Goal: Find specific page/section: Find specific page/section

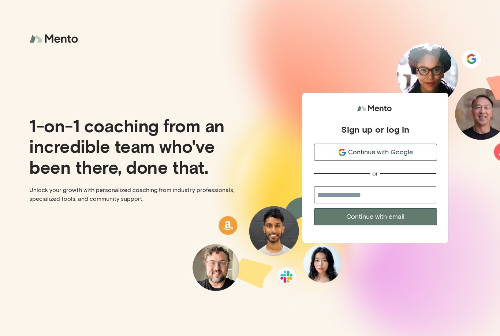
click at [355, 157] on span "Continue with Google" at bounding box center [380, 152] width 65 height 10
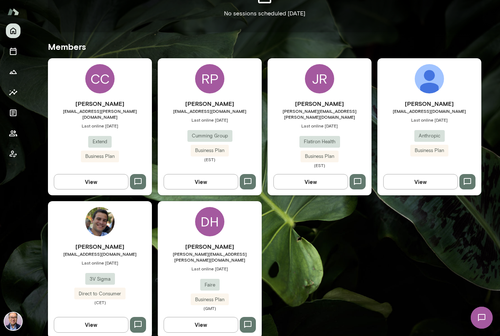
scroll to position [186, 0]
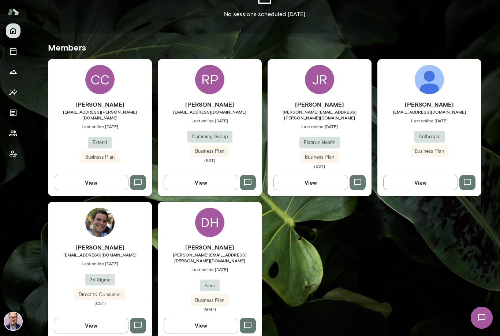
click at [187, 231] on div "DH [PERSON_NAME] [PERSON_NAME][EMAIL_ADDRESS][PERSON_NAME][DOMAIN_NAME] Last on…" at bounding box center [210, 270] width 104 height 137
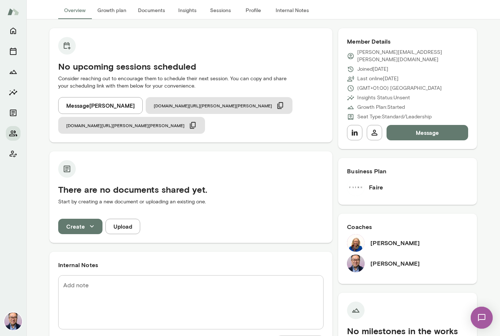
scroll to position [48, 0]
click at [272, 184] on h5 "There are no documents shared yet." at bounding box center [190, 190] width 265 height 12
click at [295, 18] on button "Internal Notes" at bounding box center [292, 11] width 45 height 18
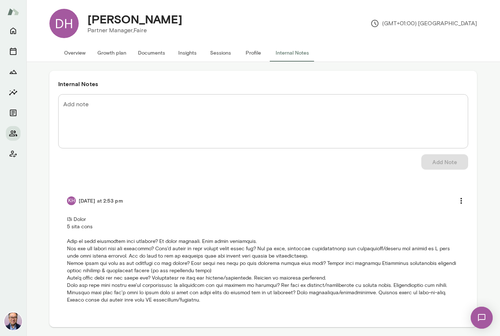
scroll to position [91, 0]
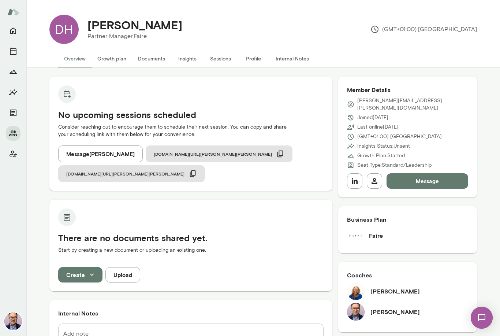
click at [356, 178] on icon "button" at bounding box center [355, 181] width 6 height 6
